Goal: Task Accomplishment & Management: Use online tool/utility

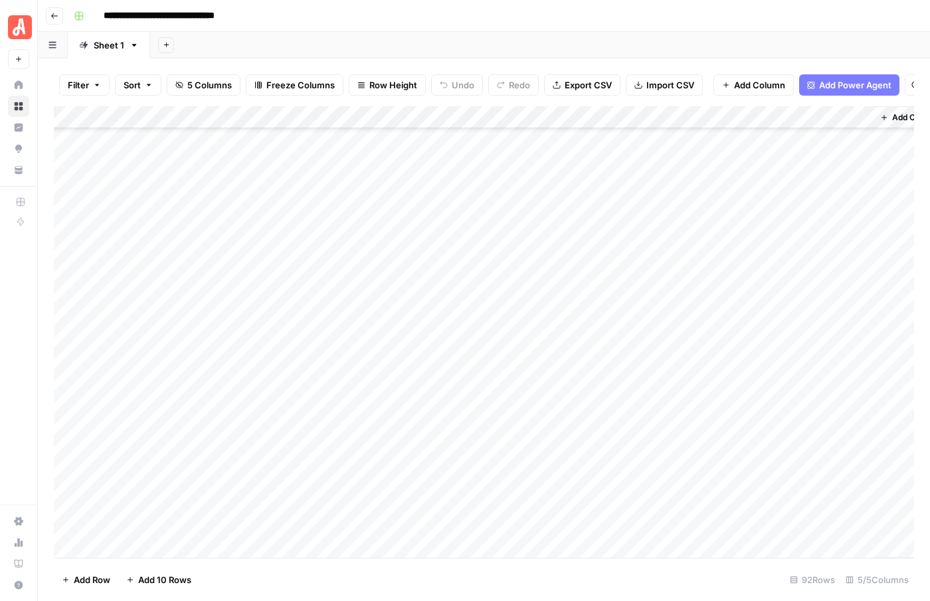
scroll to position [1671, 0]
click at [135, 548] on div "Add Column" at bounding box center [484, 332] width 861 height 452
click at [167, 581] on span "Add 10 Rows" at bounding box center [164, 579] width 53 height 13
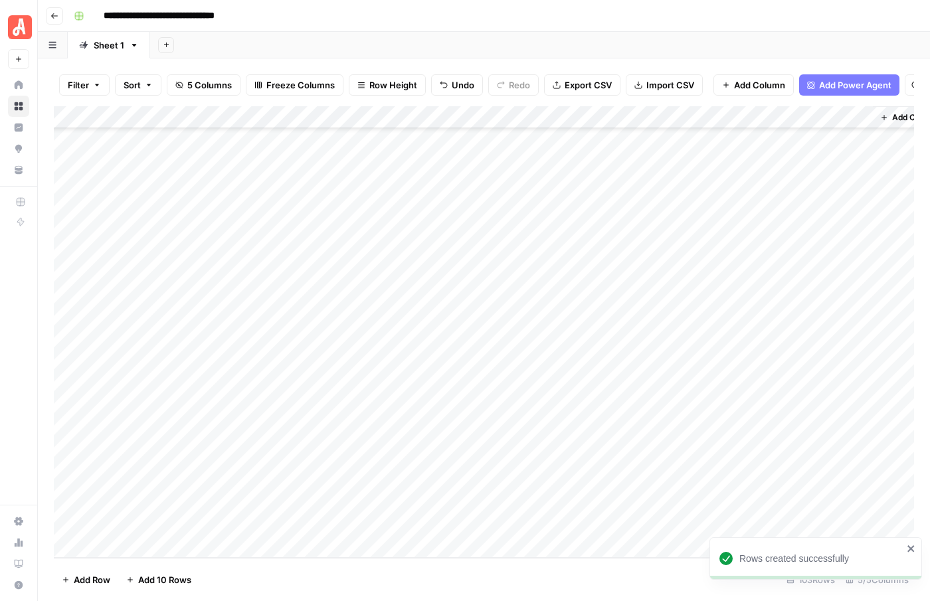
click at [152, 280] on div "Add Column" at bounding box center [484, 332] width 861 height 452
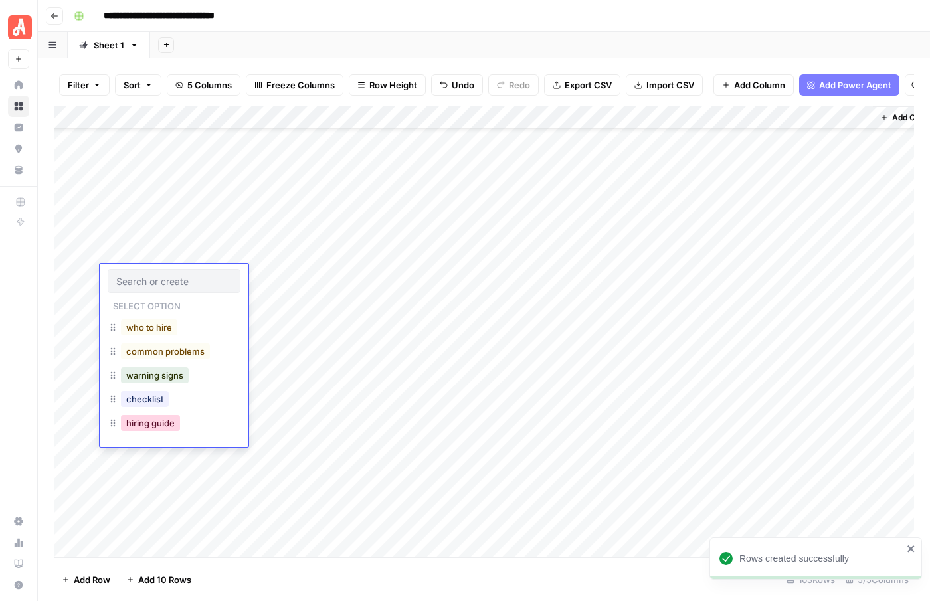
click at [156, 428] on button "hiring guide" at bounding box center [150, 423] width 59 height 16
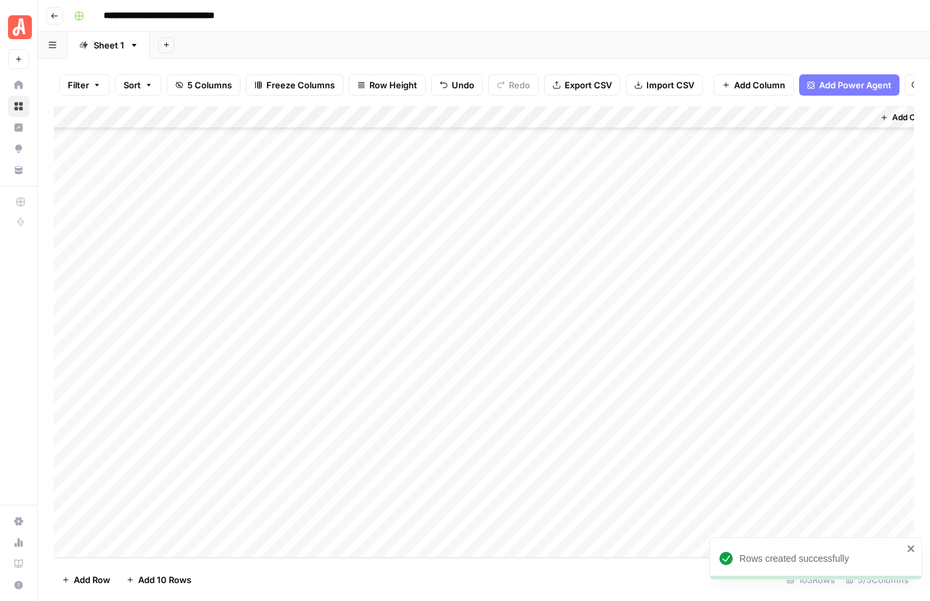
click at [156, 293] on div "Add Column" at bounding box center [484, 332] width 861 height 452
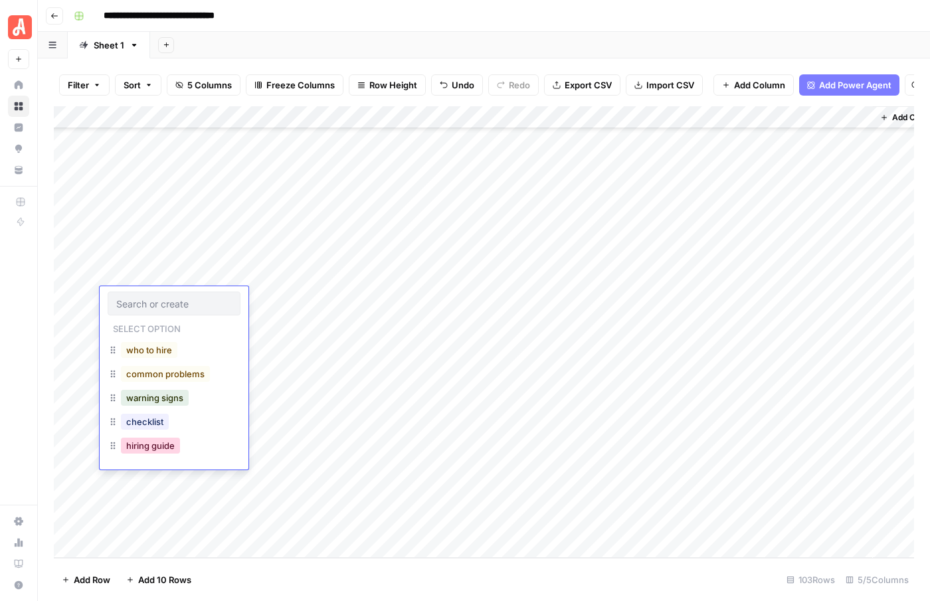
click at [147, 449] on button "hiring guide" at bounding box center [150, 446] width 59 height 16
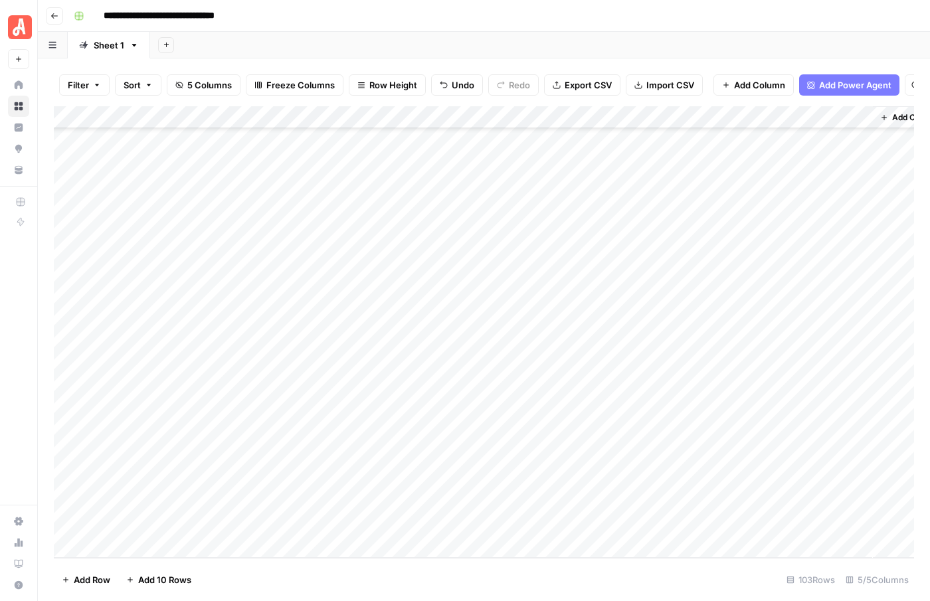
click at [151, 326] on div "Add Column" at bounding box center [484, 332] width 861 height 452
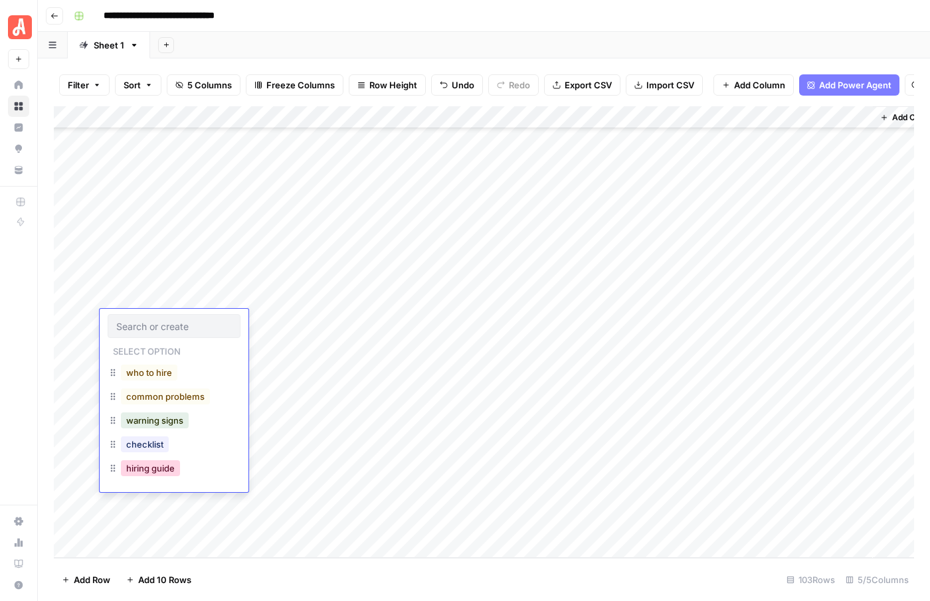
click at [148, 468] on button "hiring guide" at bounding box center [150, 469] width 59 height 16
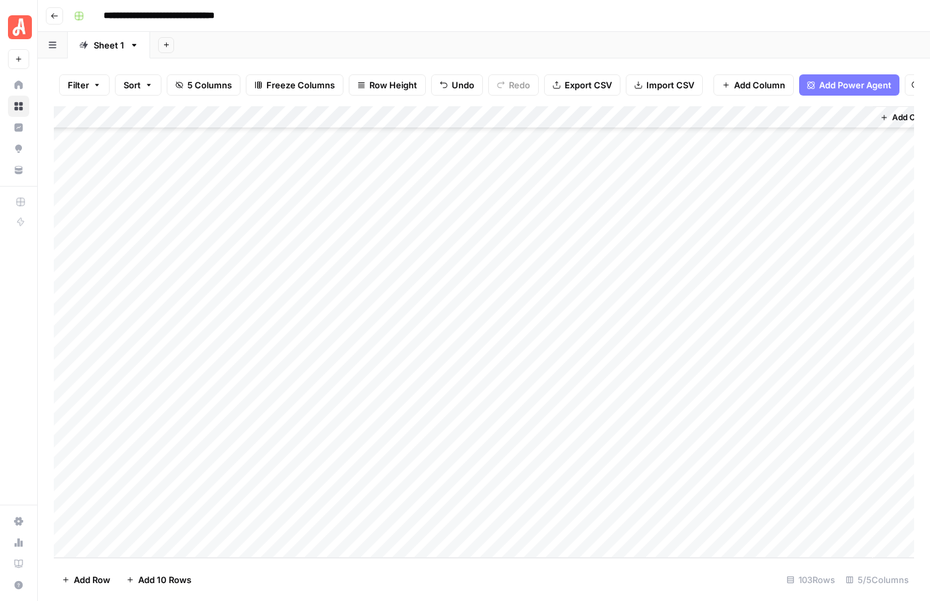
click at [158, 340] on div "Add Column" at bounding box center [484, 332] width 861 height 452
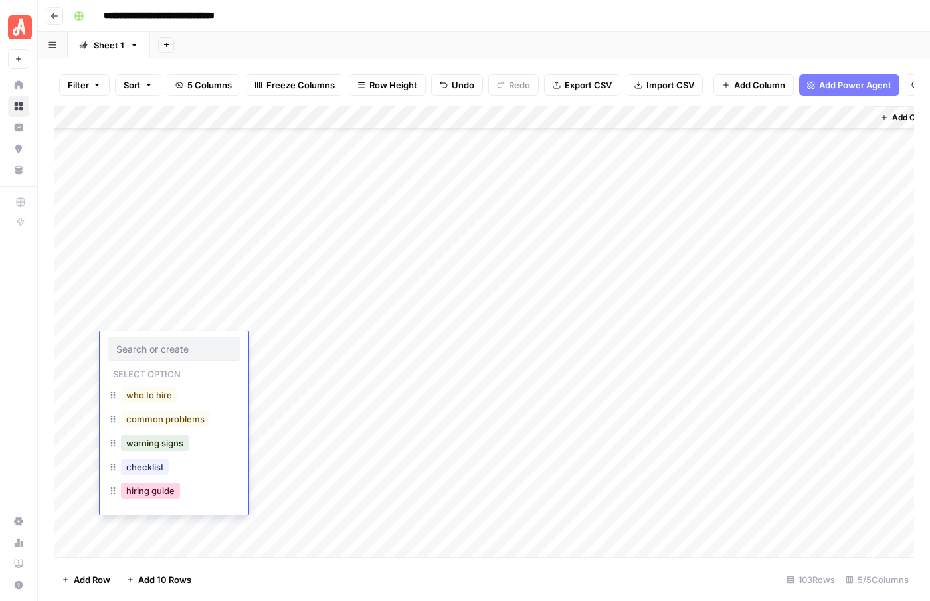
click at [148, 490] on button "hiring guide" at bounding box center [150, 491] width 59 height 16
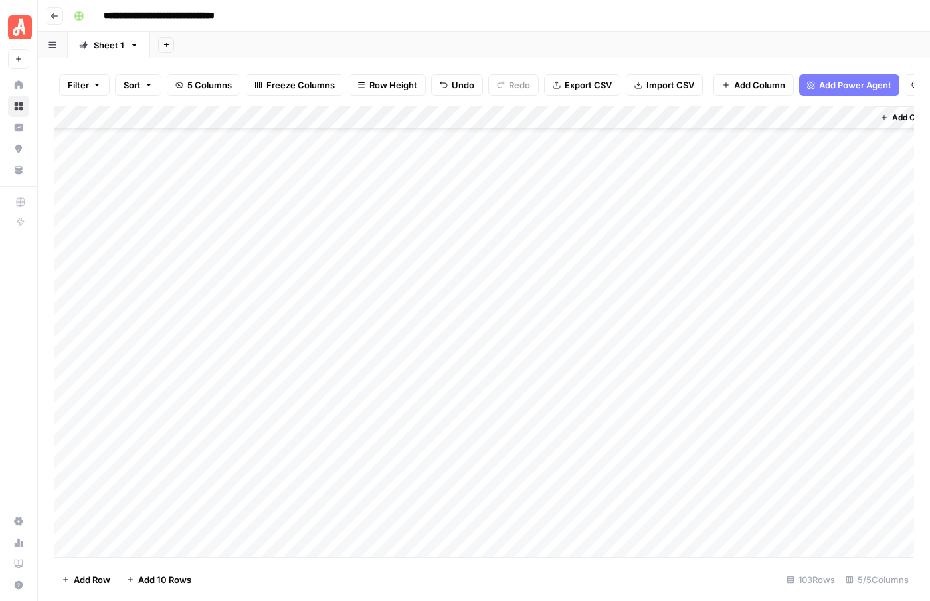
click at [150, 373] on div "Add Column" at bounding box center [484, 332] width 861 height 452
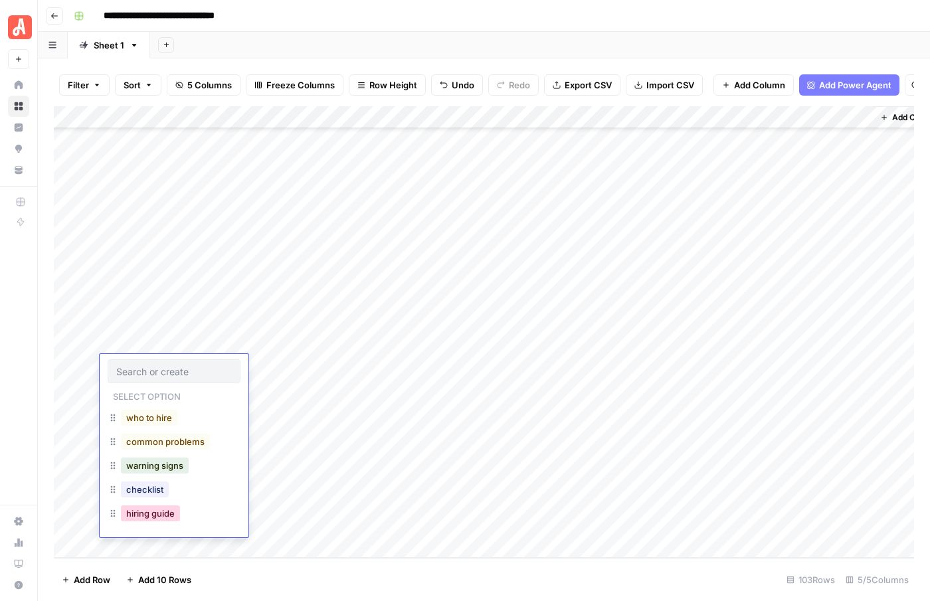
click at [144, 516] on button "hiring guide" at bounding box center [150, 514] width 59 height 16
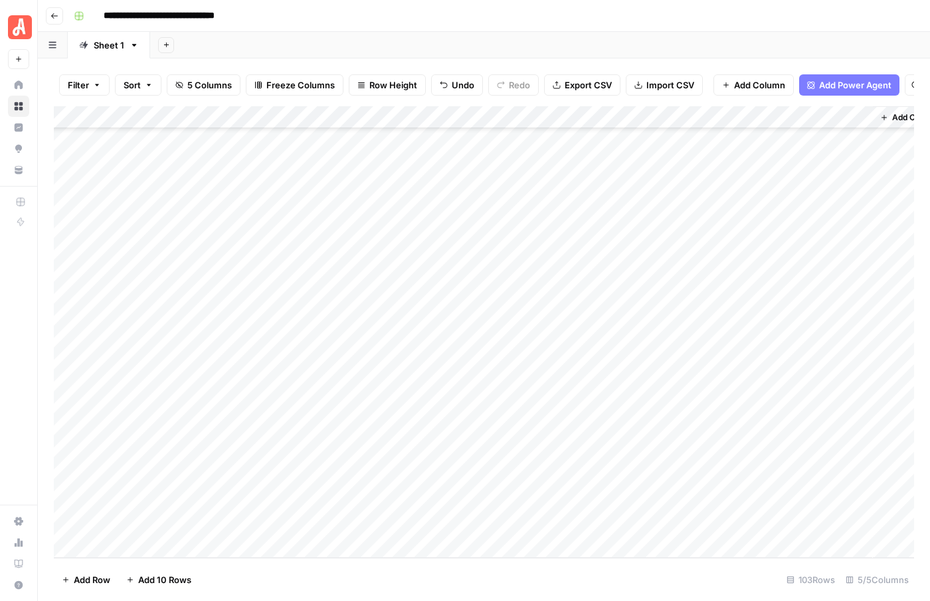
click at [147, 387] on div "Add Column" at bounding box center [484, 332] width 861 height 452
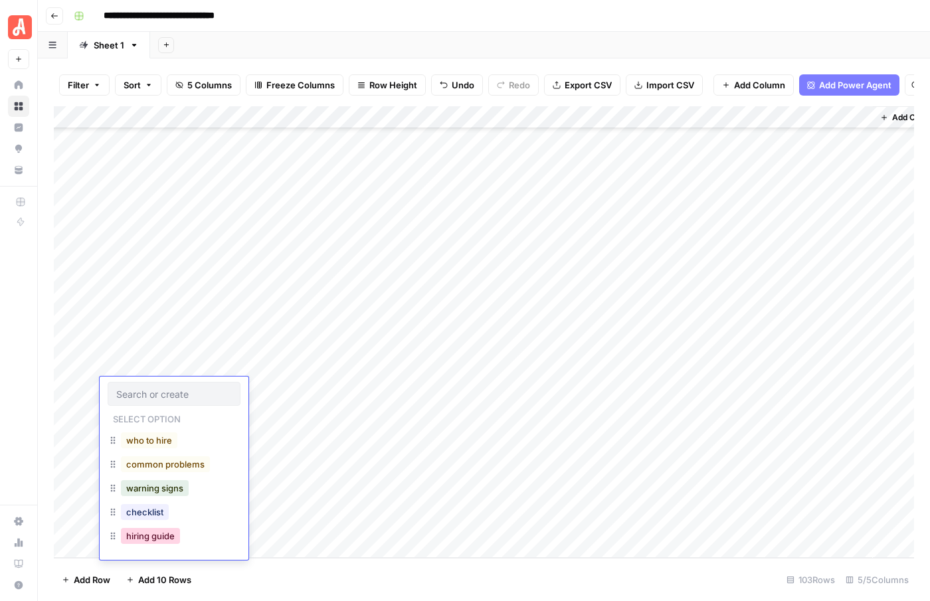
click at [144, 541] on button "hiring guide" at bounding box center [150, 536] width 59 height 16
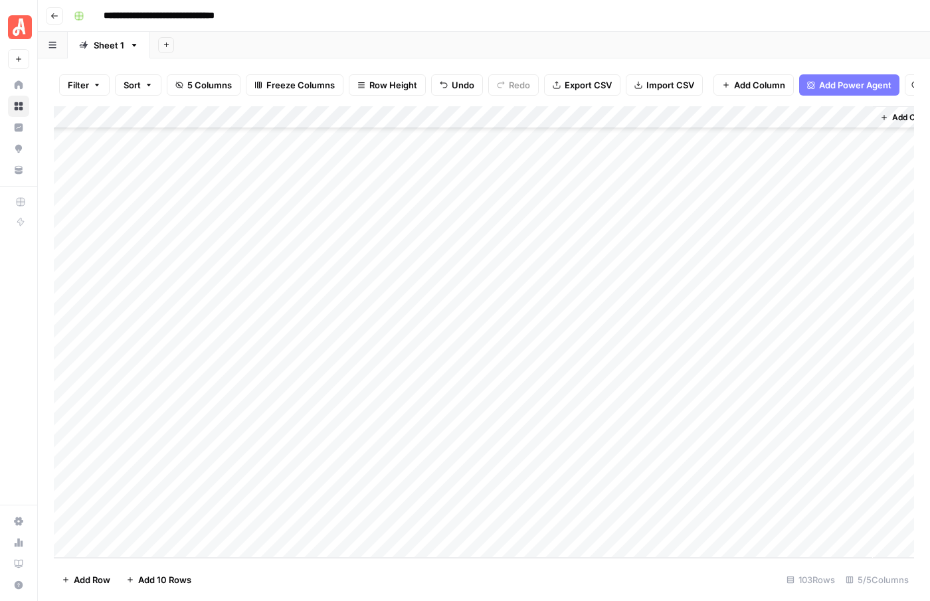
click at [152, 409] on div "Add Column" at bounding box center [484, 332] width 861 height 452
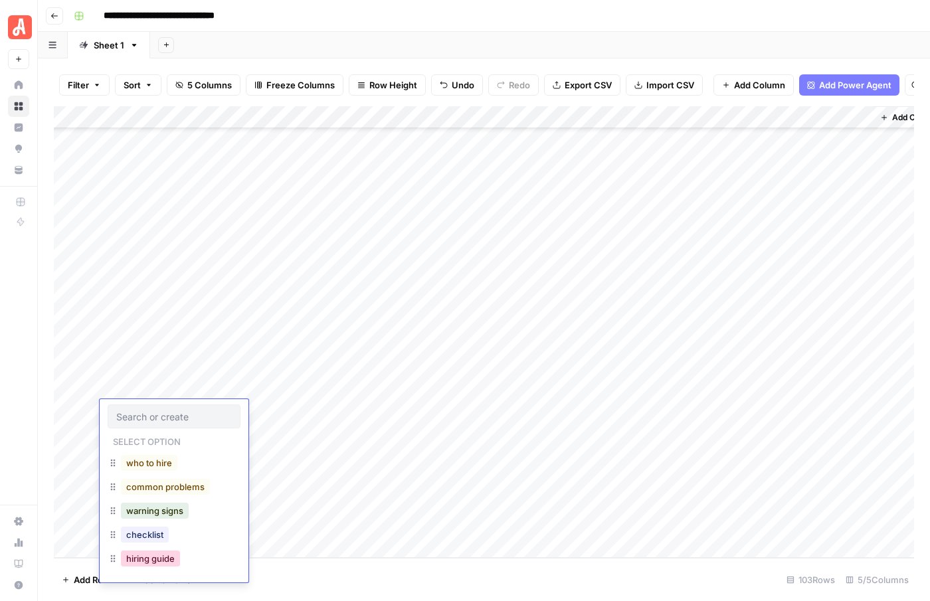
click at [152, 557] on button "hiring guide" at bounding box center [150, 559] width 59 height 16
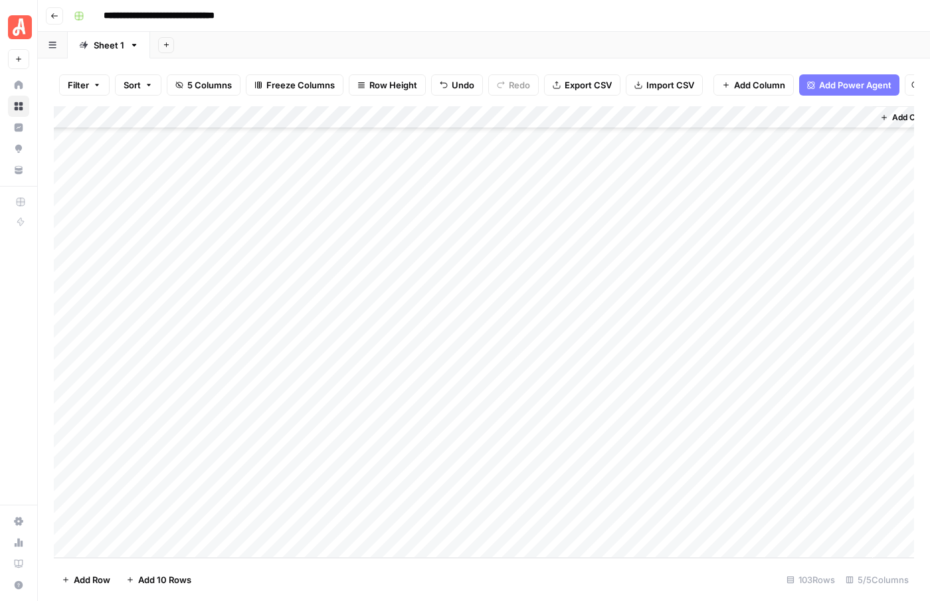
click at [154, 435] on div "Add Column" at bounding box center [484, 332] width 861 height 452
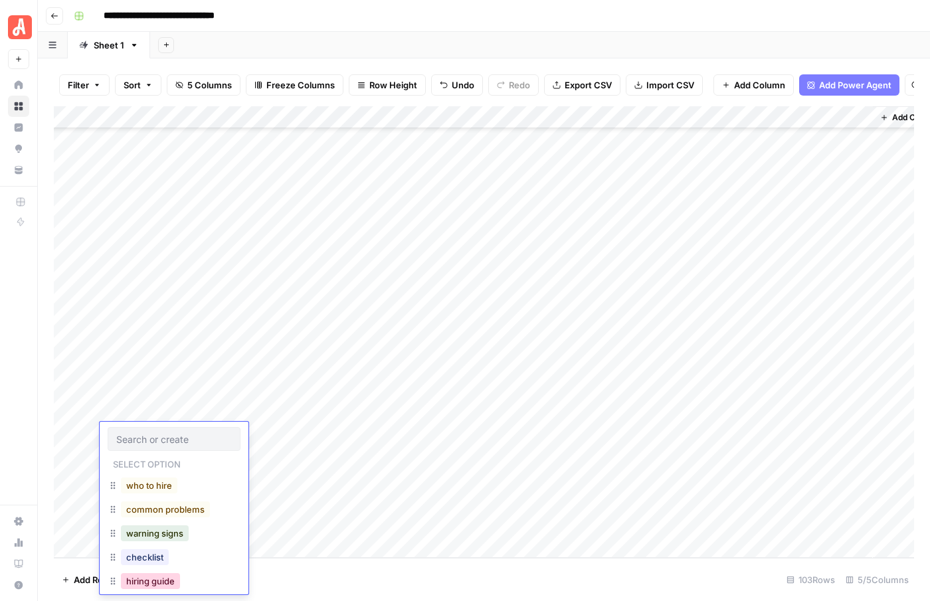
click at [163, 586] on button "hiring guide" at bounding box center [150, 581] width 59 height 16
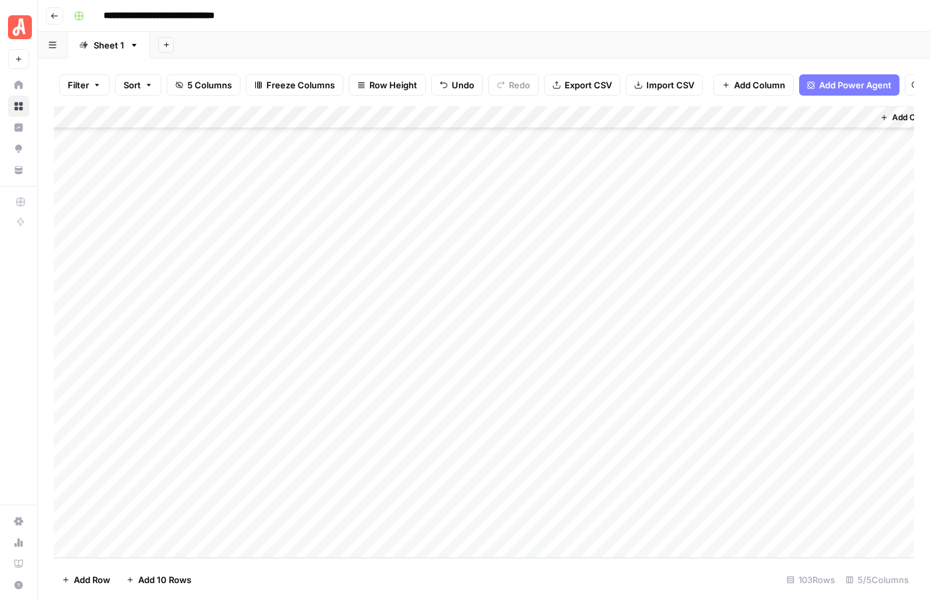
click at [161, 455] on div "Add Column" at bounding box center [484, 332] width 861 height 452
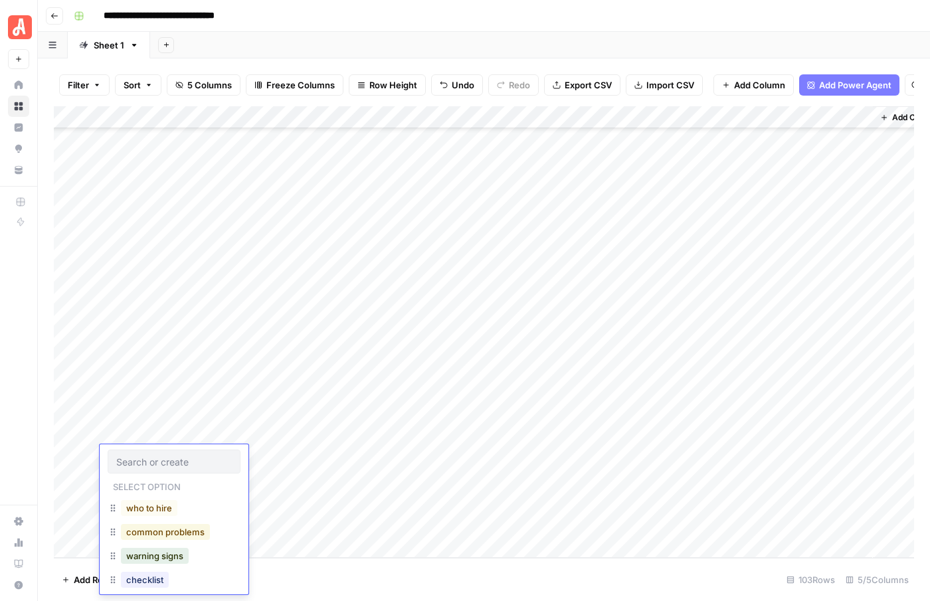
scroll to position [33, 0]
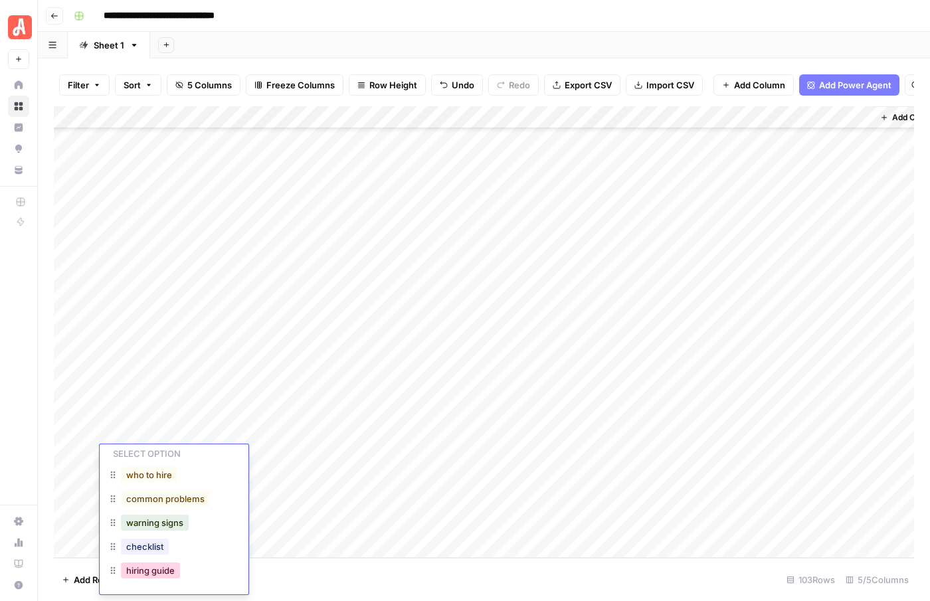
click at [159, 577] on button "hiring guide" at bounding box center [150, 571] width 59 height 16
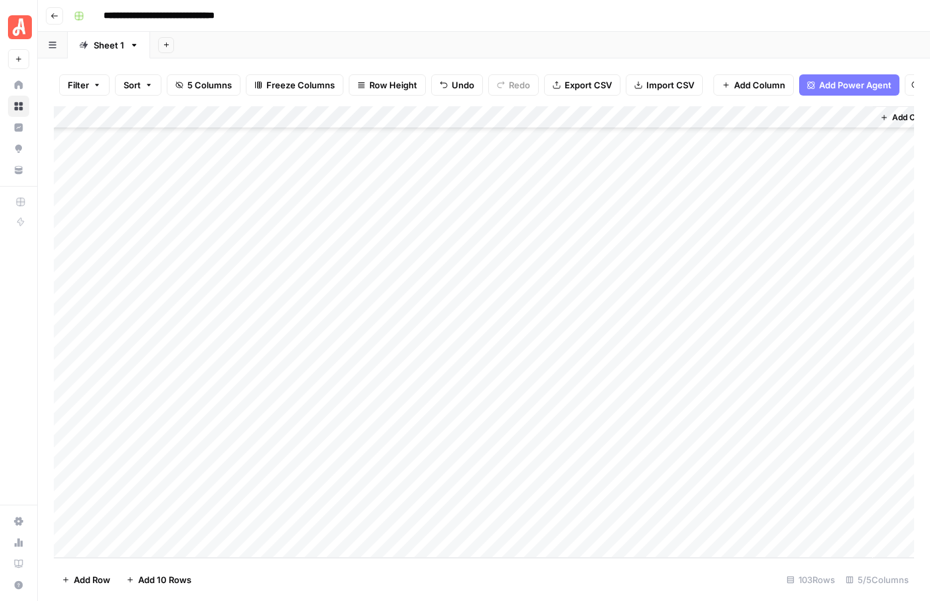
click at [154, 480] on div "Add Column" at bounding box center [484, 332] width 861 height 452
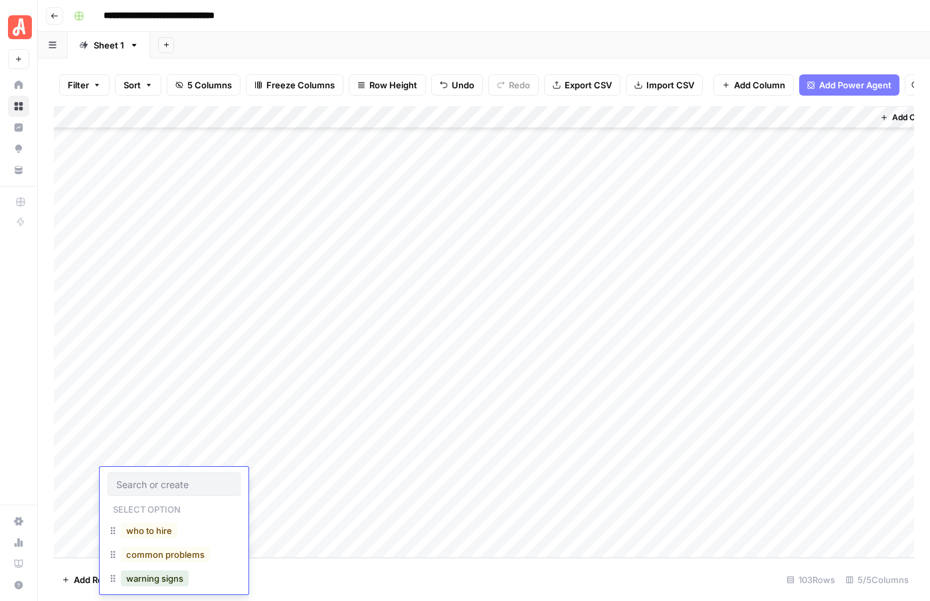
scroll to position [56, 0]
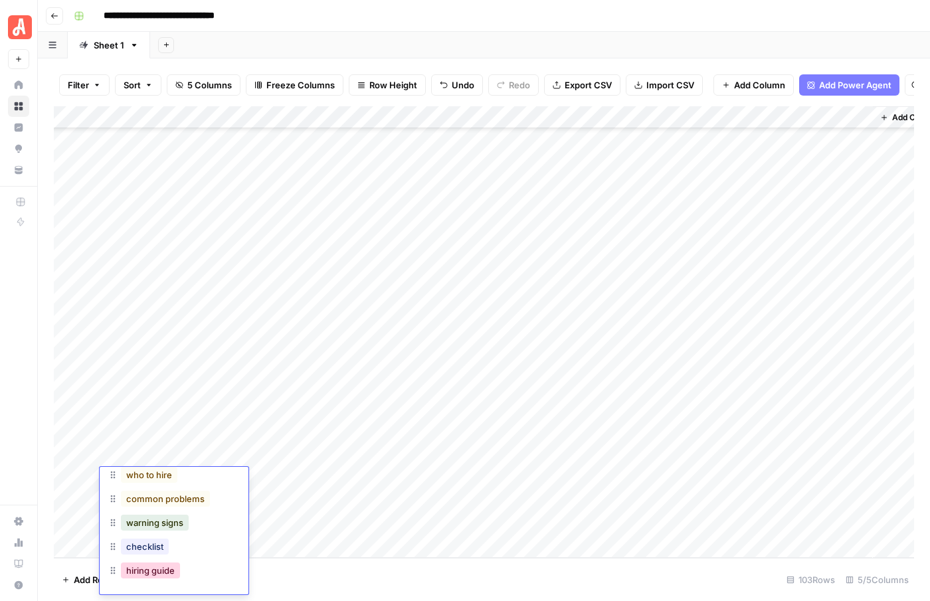
click at [156, 570] on button "hiring guide" at bounding box center [150, 571] width 59 height 16
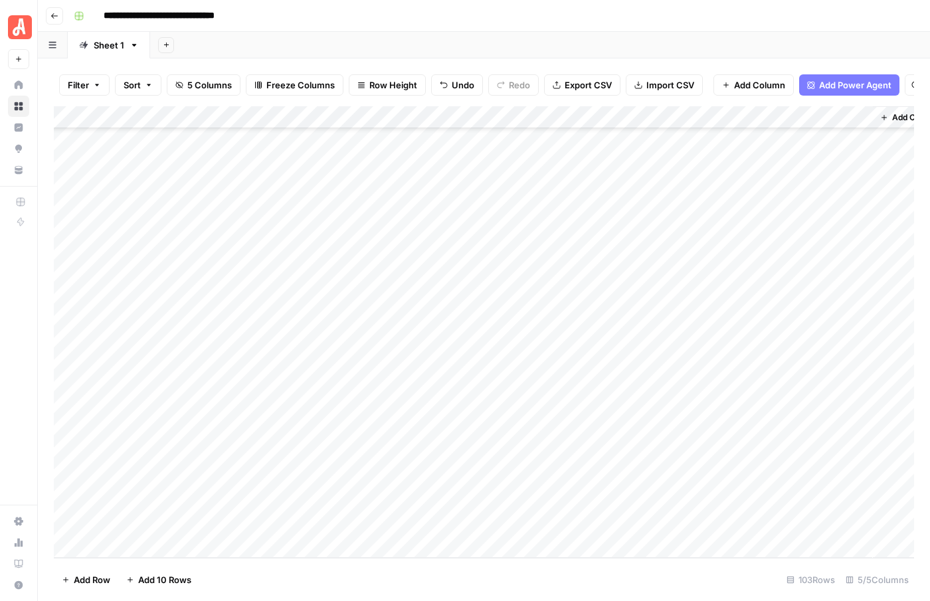
click at [294, 277] on div "Add Column" at bounding box center [484, 332] width 861 height 452
type textarea "**********"
click at [295, 302] on div "Add Column" at bounding box center [484, 332] width 861 height 452
click at [298, 294] on div "Add Column" at bounding box center [484, 332] width 861 height 452
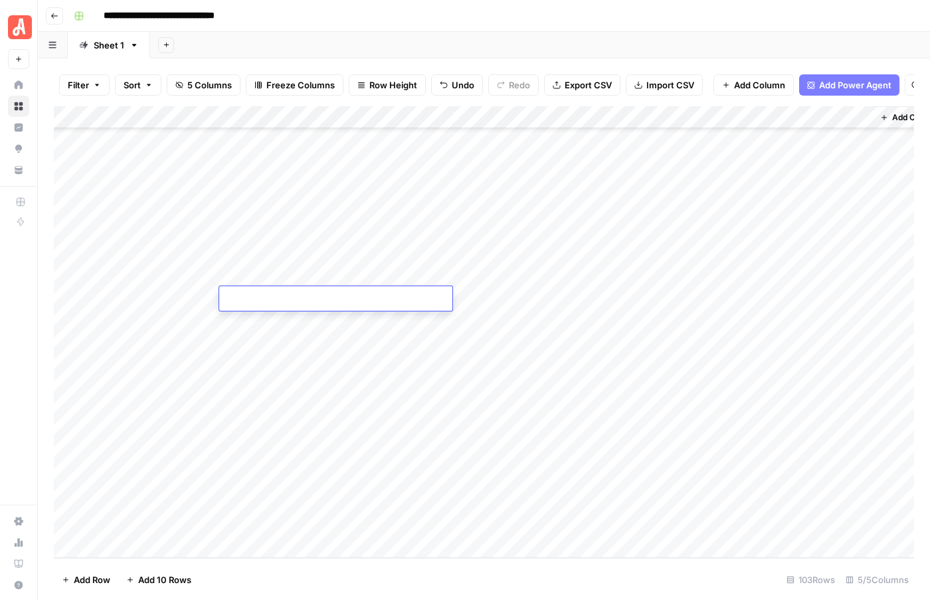
click at [298, 294] on textarea at bounding box center [335, 299] width 233 height 19
type textarea "**********"
click at [294, 327] on div "Add Column" at bounding box center [484, 332] width 861 height 452
click at [285, 318] on div "Add Column" at bounding box center [484, 332] width 861 height 452
click at [285, 318] on textarea at bounding box center [335, 322] width 233 height 19
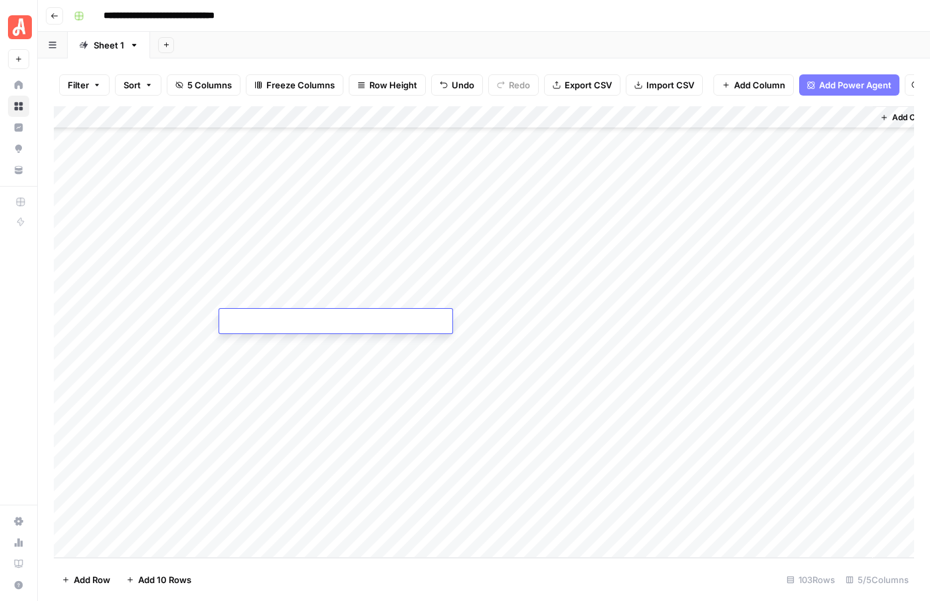
type textarea "**********"
click at [278, 346] on div "Add Column" at bounding box center [484, 332] width 861 height 452
click at [292, 339] on div "Add Column" at bounding box center [484, 332] width 861 height 452
type textarea "**********"
click at [288, 364] on textarea "**********" at bounding box center [352, 352] width 266 height 32
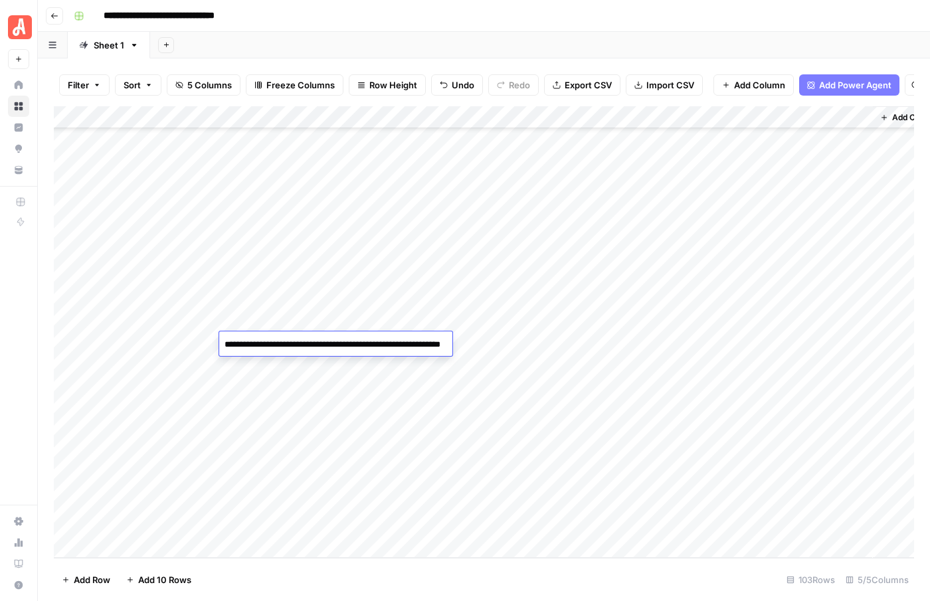
click at [286, 374] on div "Add Column" at bounding box center [484, 332] width 861 height 452
click at [280, 364] on div "Add Column" at bounding box center [484, 332] width 861 height 452
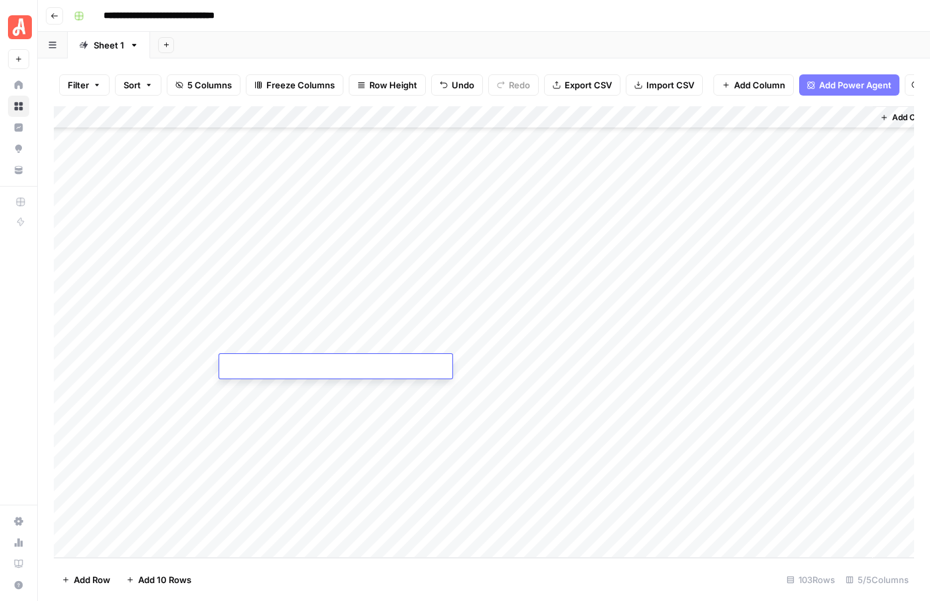
type textarea "**********"
click at [276, 382] on div "Add Column" at bounding box center [484, 332] width 861 height 452
click at [275, 389] on div "Add Column" at bounding box center [484, 332] width 861 height 452
type textarea "**********"
click at [268, 416] on div "Add Column" at bounding box center [484, 332] width 861 height 452
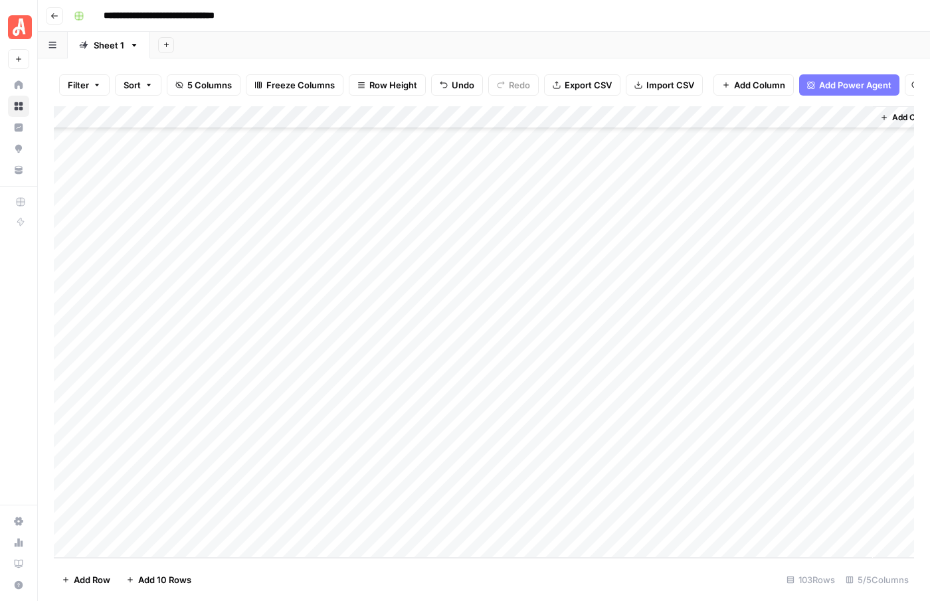
click at [309, 415] on div "Add Column" at bounding box center [484, 332] width 861 height 452
click at [309, 415] on textarea at bounding box center [335, 412] width 233 height 19
type textarea "**********"
click at [330, 431] on div "Add Column" at bounding box center [484, 332] width 861 height 452
click at [542, 274] on div "Add Column" at bounding box center [484, 332] width 861 height 452
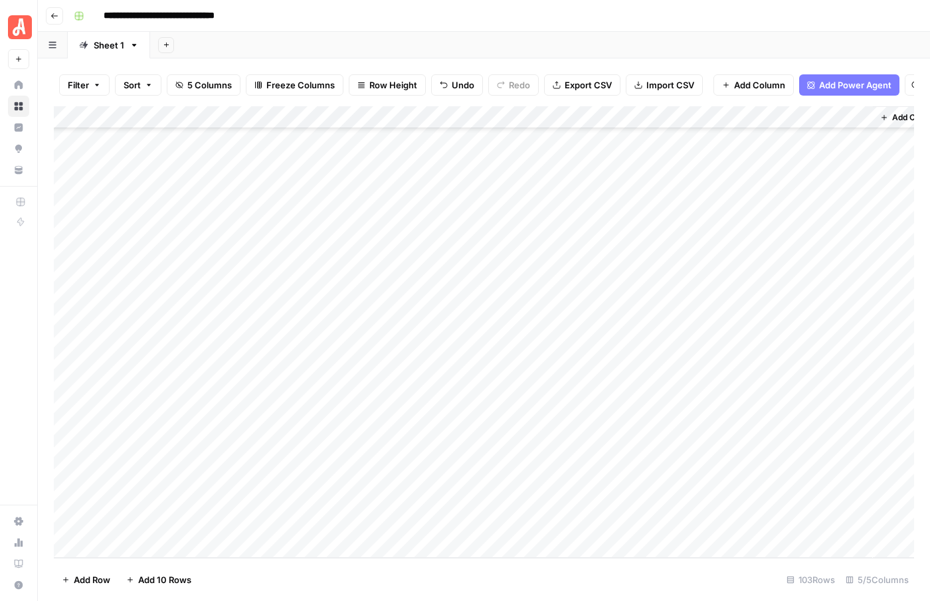
click at [542, 300] on div "Add Column" at bounding box center [484, 332] width 861 height 452
click at [540, 320] on div "Add Column" at bounding box center [484, 332] width 861 height 452
click at [538, 343] on div "Add Column" at bounding box center [484, 332] width 861 height 452
click at [621, 273] on div "Add Column" at bounding box center [484, 332] width 861 height 452
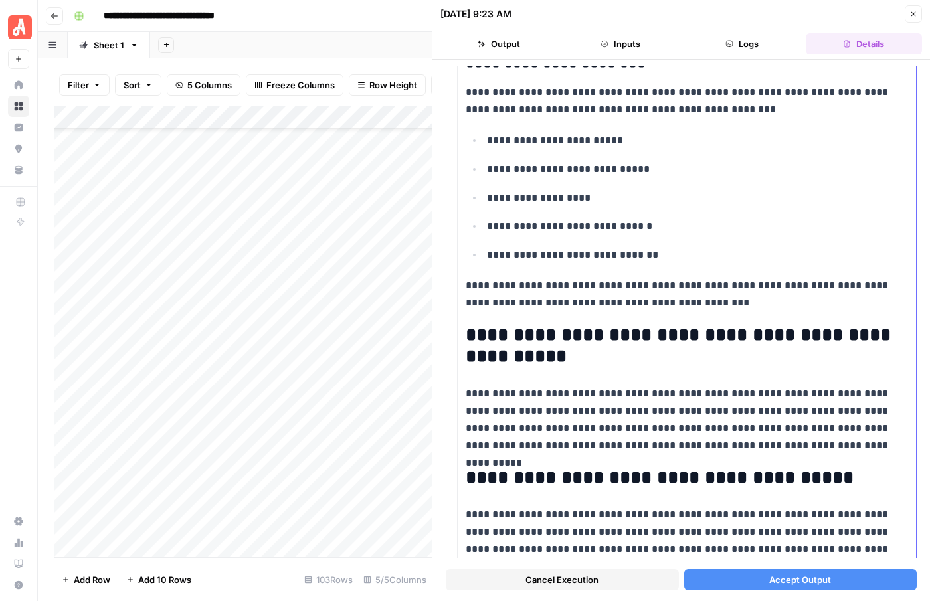
scroll to position [1538, 0]
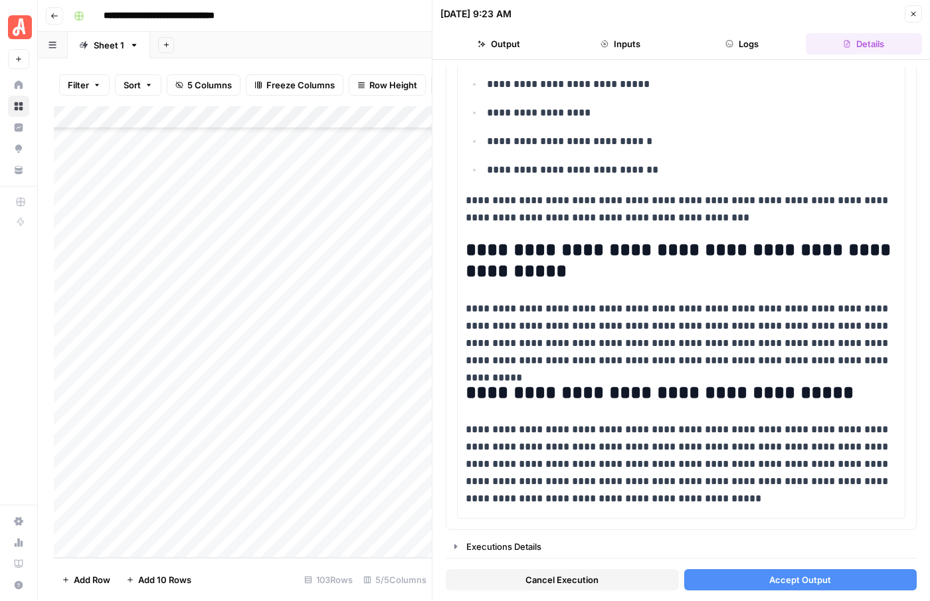
click at [782, 578] on span "Accept Output" at bounding box center [801, 579] width 62 height 13
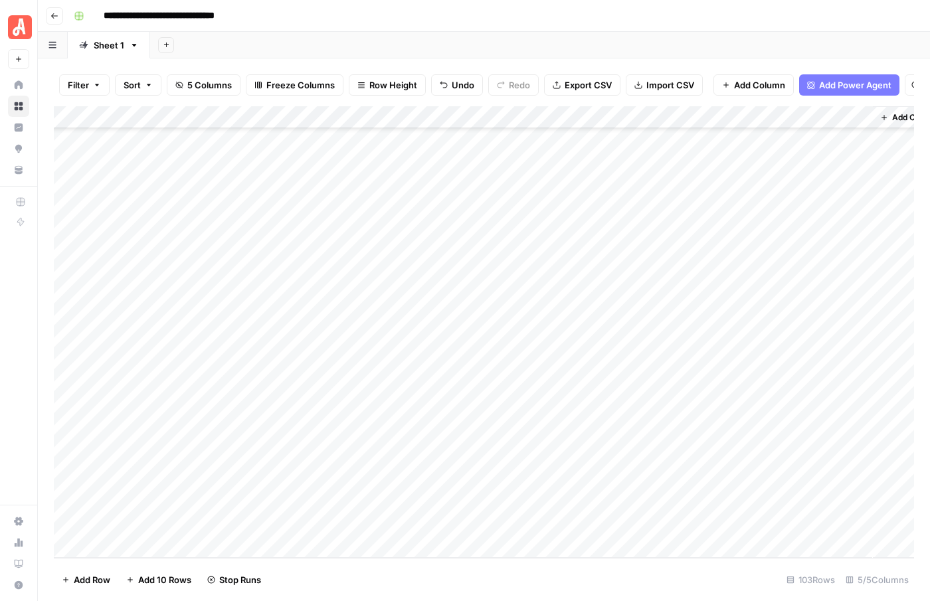
click at [623, 292] on div "Add Column" at bounding box center [484, 332] width 861 height 452
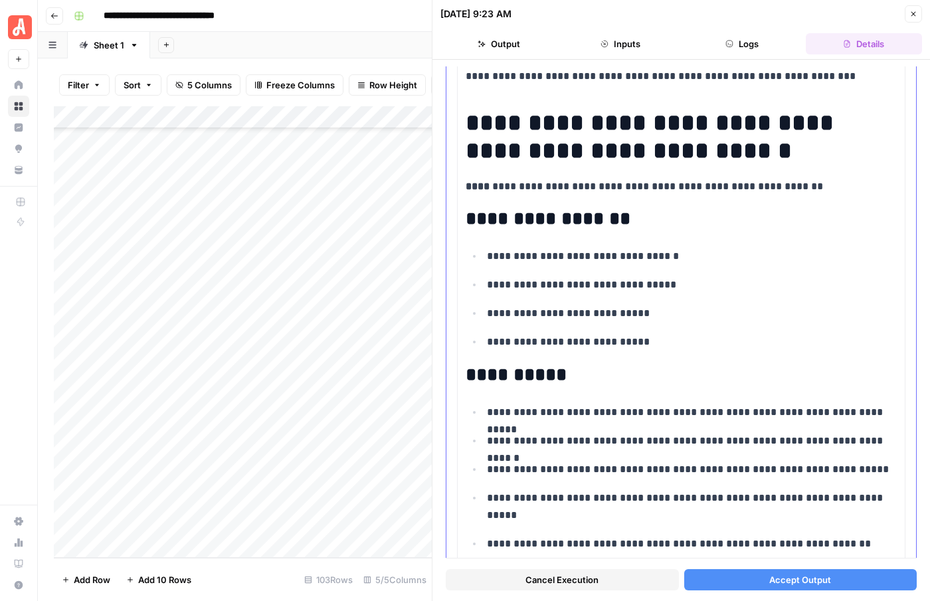
scroll to position [137, 0]
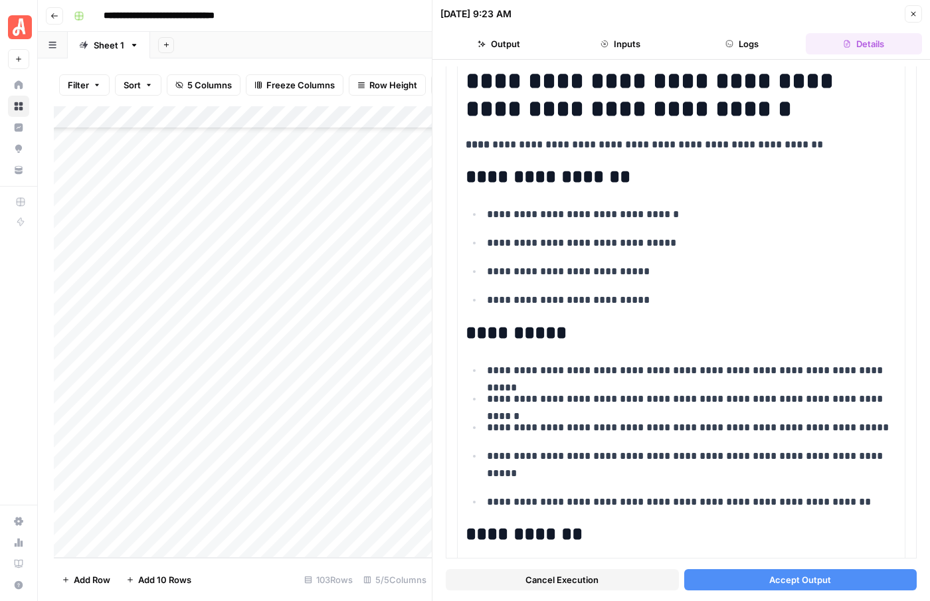
click at [768, 583] on button "Accept Output" at bounding box center [800, 580] width 233 height 21
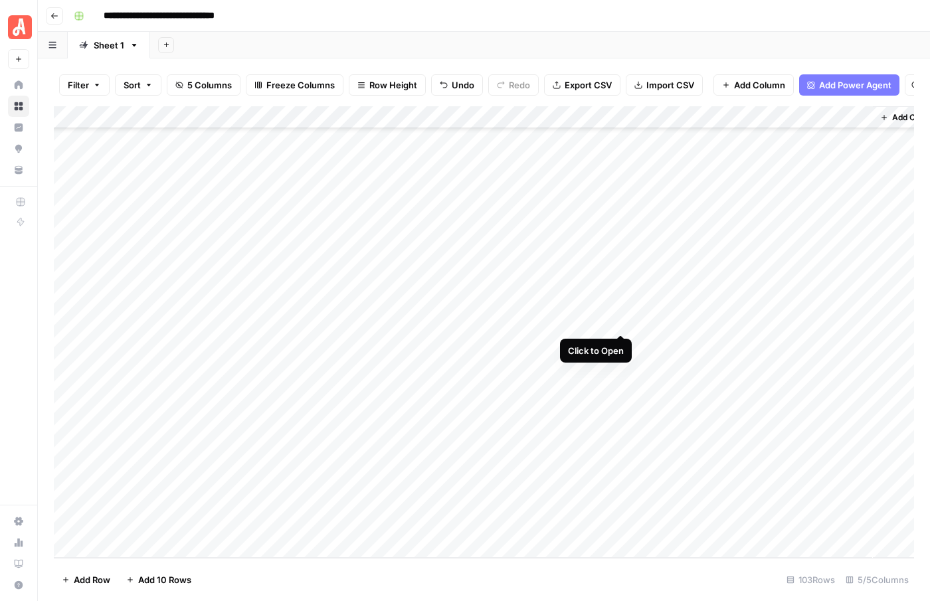
click at [619, 323] on div "Add Column" at bounding box center [484, 332] width 861 height 452
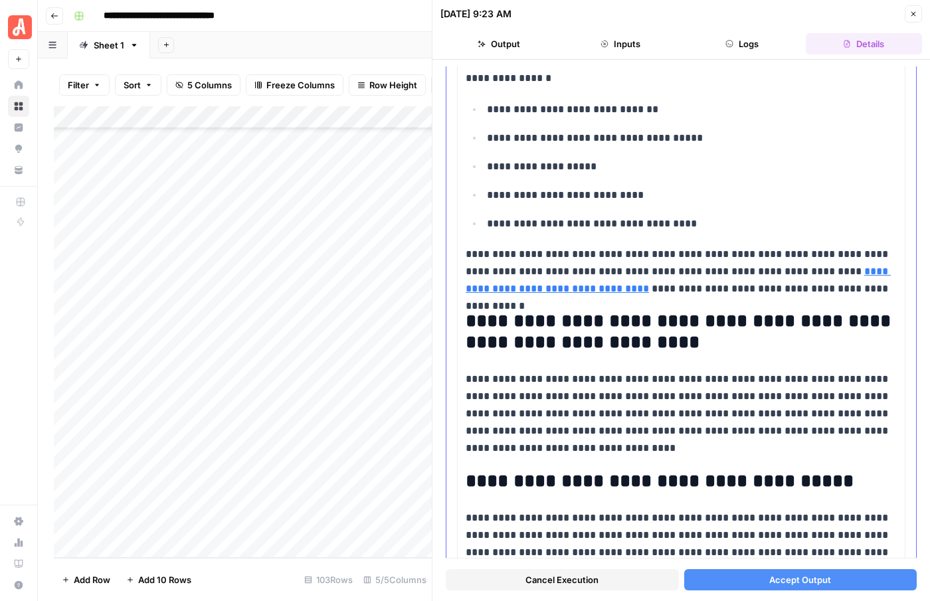
scroll to position [1676, 0]
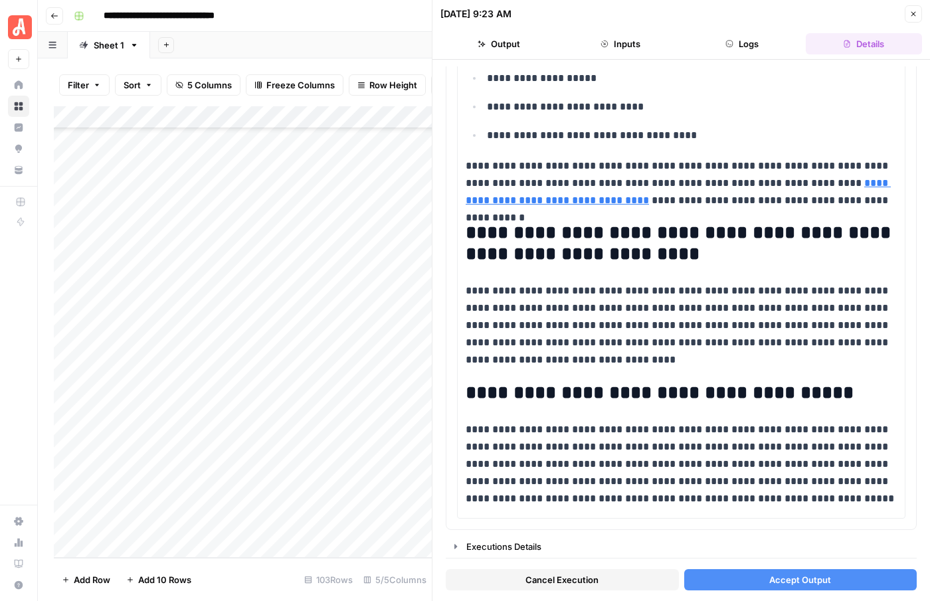
click at [759, 577] on button "Accept Output" at bounding box center [800, 580] width 233 height 21
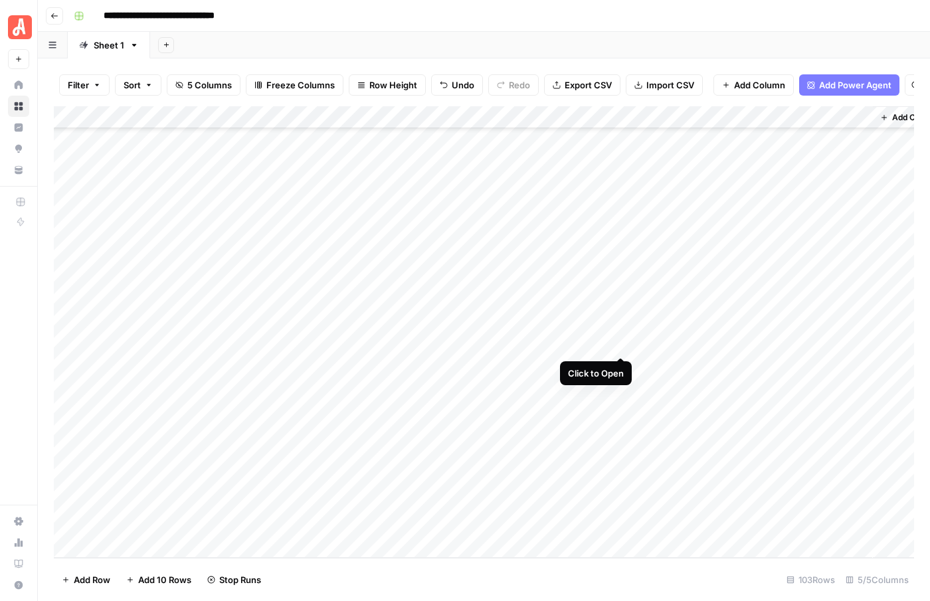
click at [622, 346] on div "Add Column" at bounding box center [484, 332] width 861 height 452
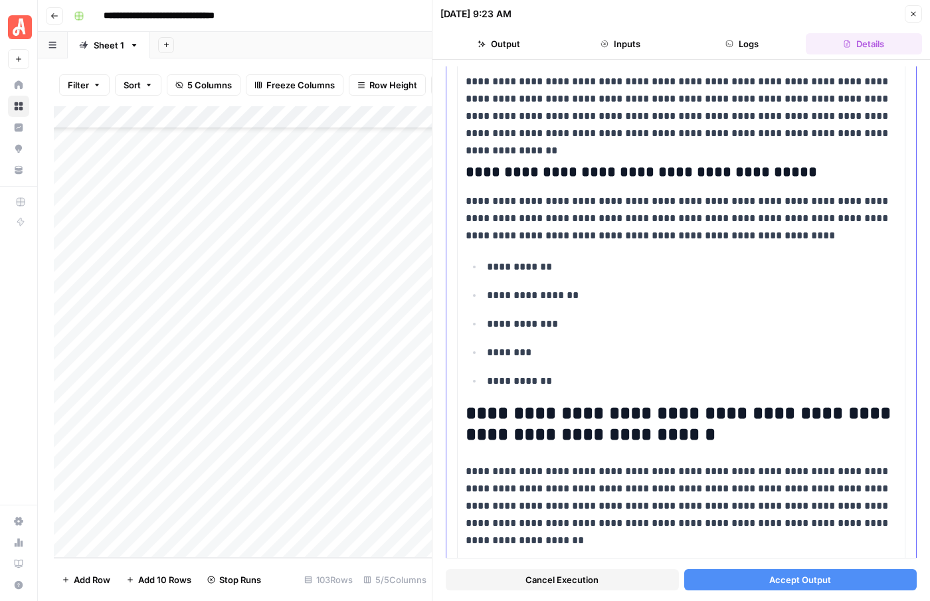
scroll to position [1615, 0]
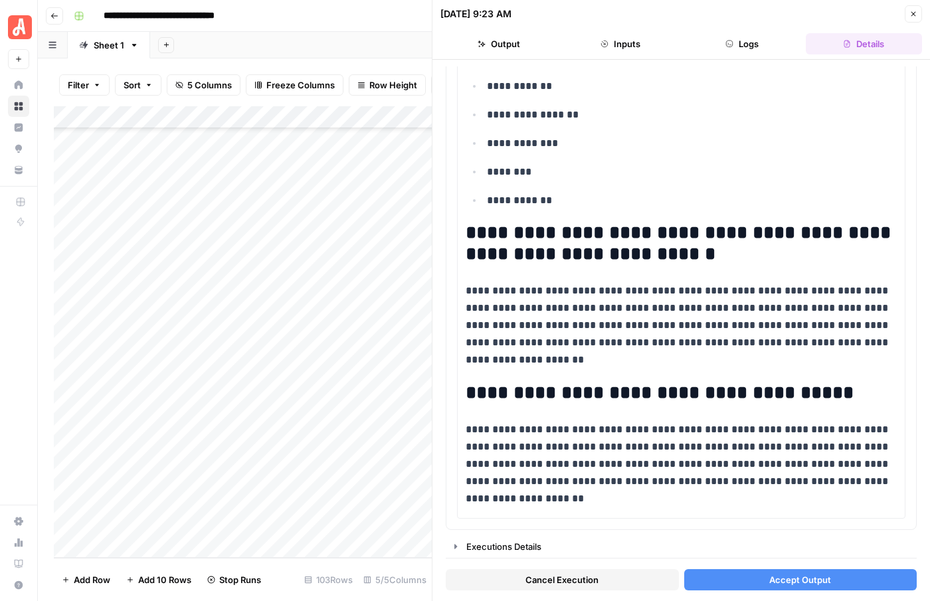
click at [752, 584] on button "Accept Output" at bounding box center [800, 580] width 233 height 21
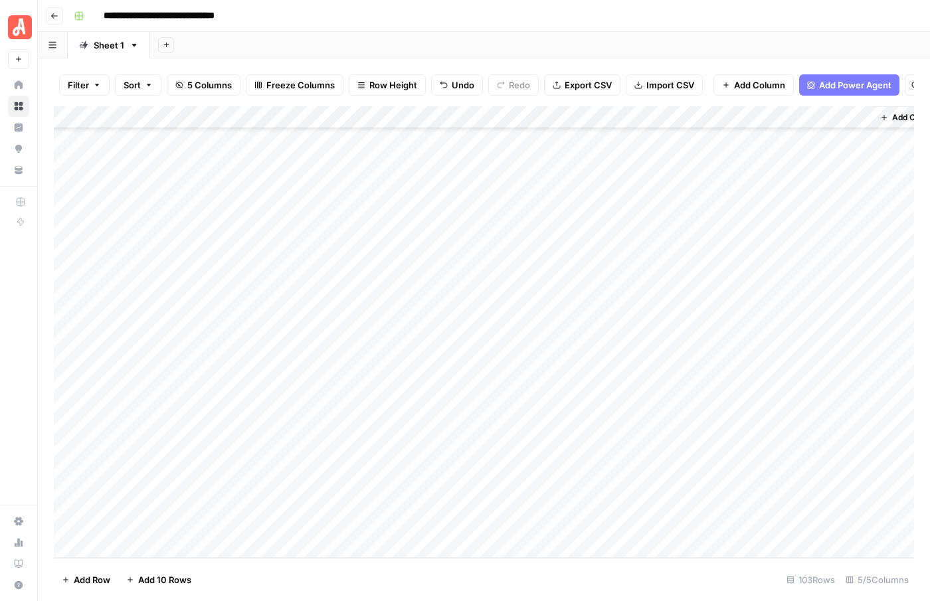
click at [738, 341] on div "Add Column" at bounding box center [484, 332] width 861 height 452
click at [857, 439] on div "Add Column" at bounding box center [484, 332] width 861 height 452
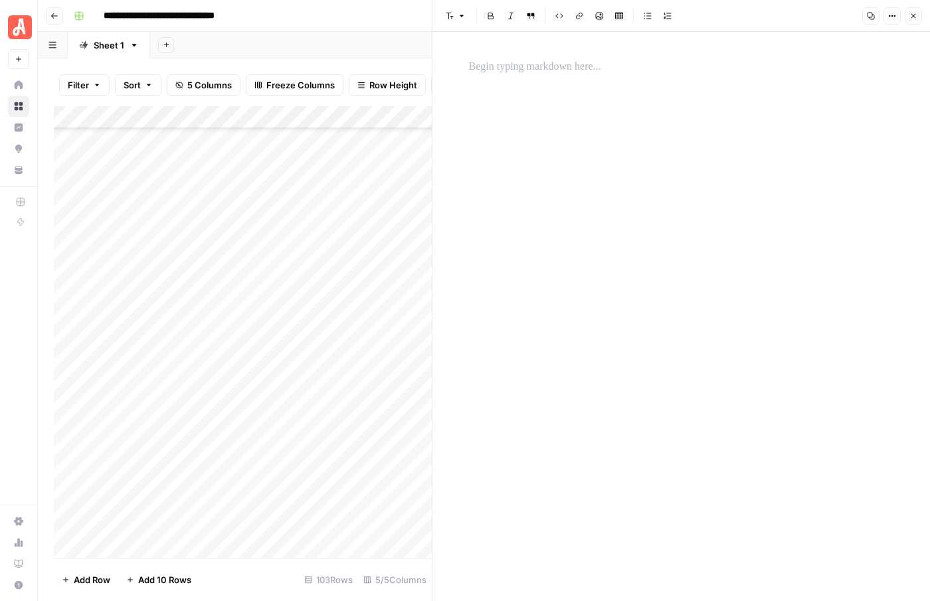
click at [523, 104] on div at bounding box center [681, 317] width 441 height 570
click at [498, 68] on p at bounding box center [681, 66] width 425 height 17
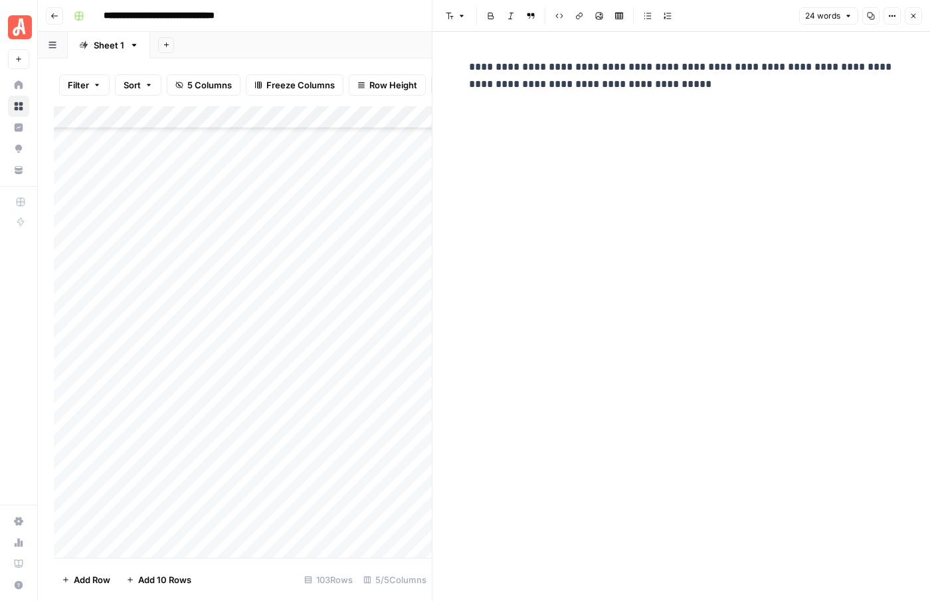
click at [499, 83] on p "**********" at bounding box center [681, 75] width 425 height 35
click at [600, 86] on p "**********" at bounding box center [681, 75] width 425 height 35
drag, startPoint x: 851, startPoint y: 84, endPoint x: 821, endPoint y: 85, distance: 29.9
click at [821, 85] on p "**********" at bounding box center [681, 75] width 425 height 35
click at [736, 70] on p "**********" at bounding box center [681, 75] width 425 height 35
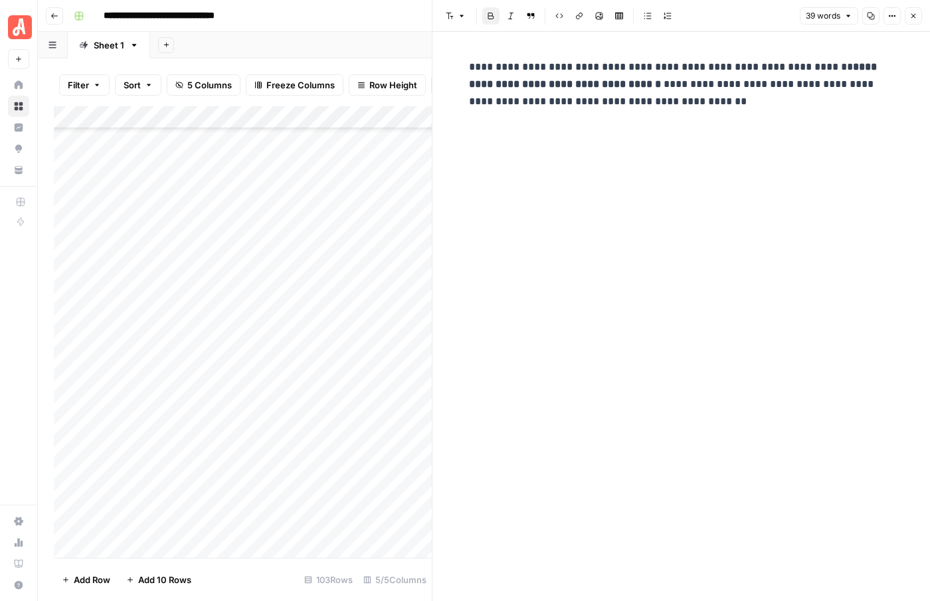
click at [704, 88] on p "**********" at bounding box center [681, 84] width 425 height 52
drag, startPoint x: 639, startPoint y: 68, endPoint x: 482, endPoint y: 64, distance: 156.2
click at [482, 64] on p "**********" at bounding box center [681, 84] width 425 height 52
click at [917, 19] on icon "button" at bounding box center [914, 16] width 8 height 8
